Goal: Transaction & Acquisition: Purchase product/service

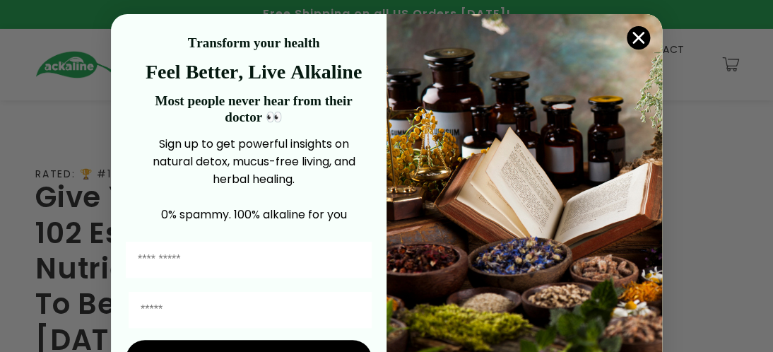
click at [630, 32] on circle "Close dialog" at bounding box center [638, 37] width 23 height 23
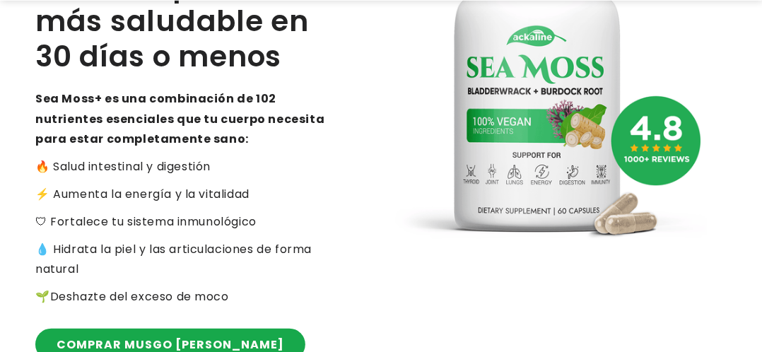
scroll to position [474, 0]
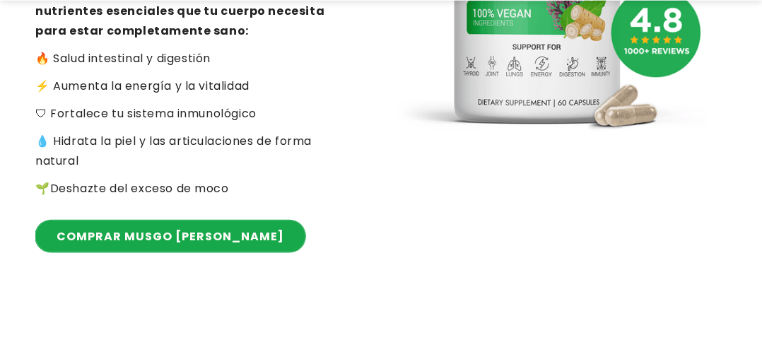
click at [175, 221] on link "COMPRAR MUSGO MARINO" at bounding box center [170, 237] width 270 height 32
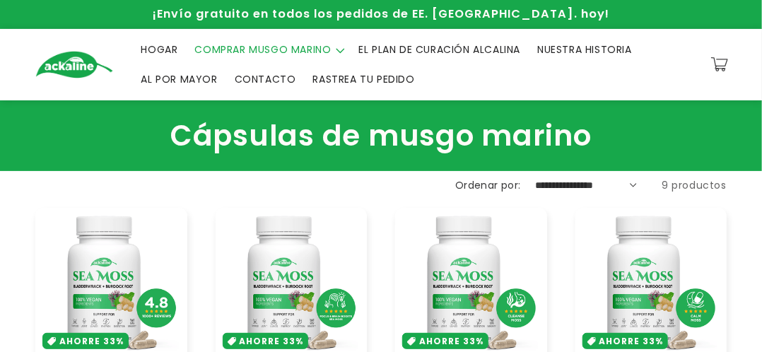
click at [312, 46] on font "COMPRAR MUSGO MARINO" at bounding box center [263, 49] width 136 height 14
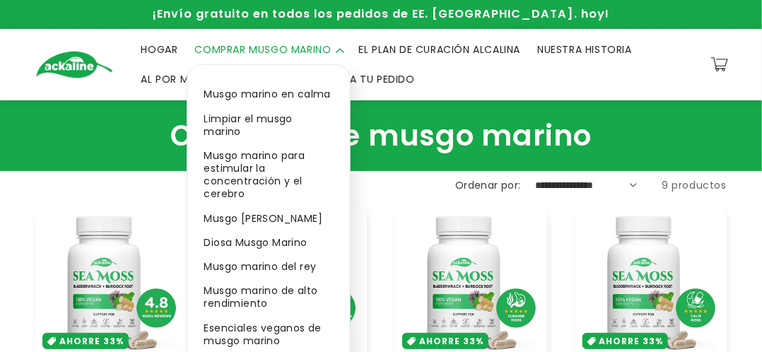
click at [269, 113] on font "Limpiar el musgo marino" at bounding box center [248, 125] width 88 height 27
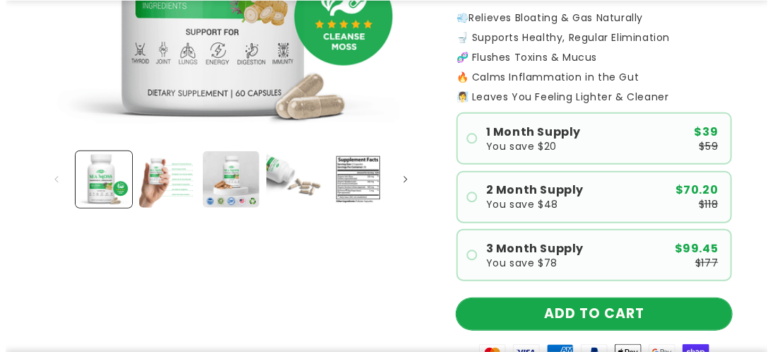
scroll to position [361, 0]
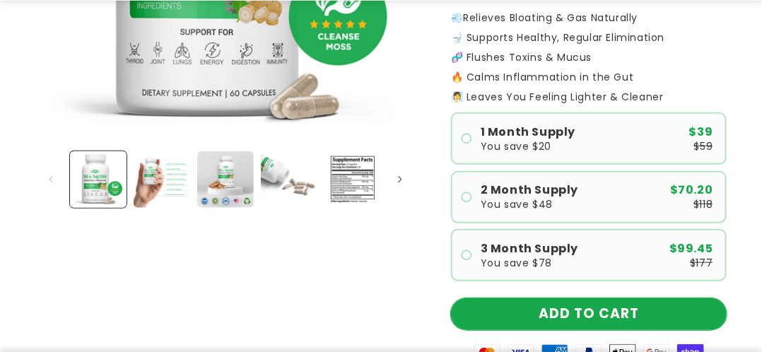
click at [502, 310] on button "ADD TO CART" at bounding box center [589, 314] width 276 height 32
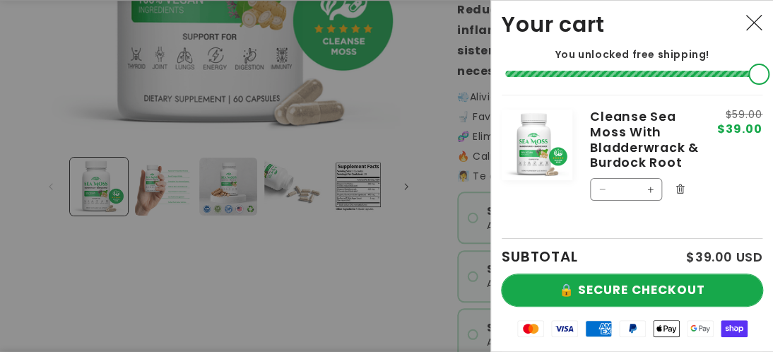
click at [544, 286] on button "🔒 SECURE CHECKOUT" at bounding box center [632, 290] width 261 height 32
